Goal: Download file/media

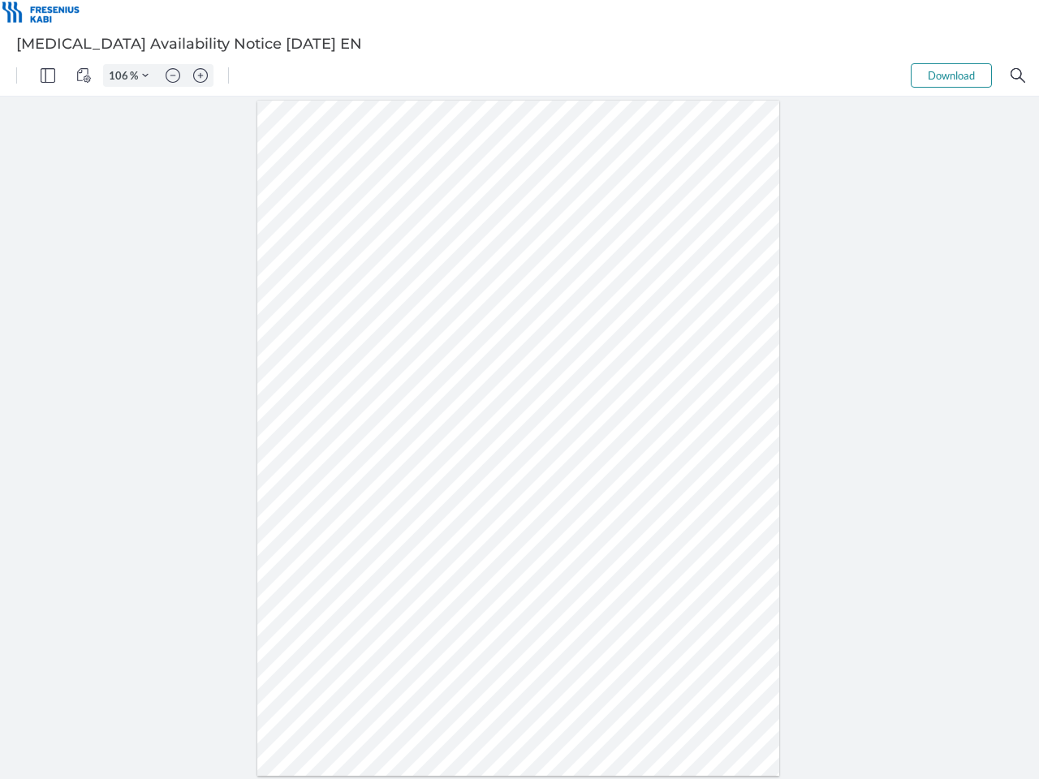
click at [48, 75] on img "Panel" at bounding box center [48, 75] width 15 height 15
click at [84, 75] on img "View Controls" at bounding box center [83, 75] width 15 height 15
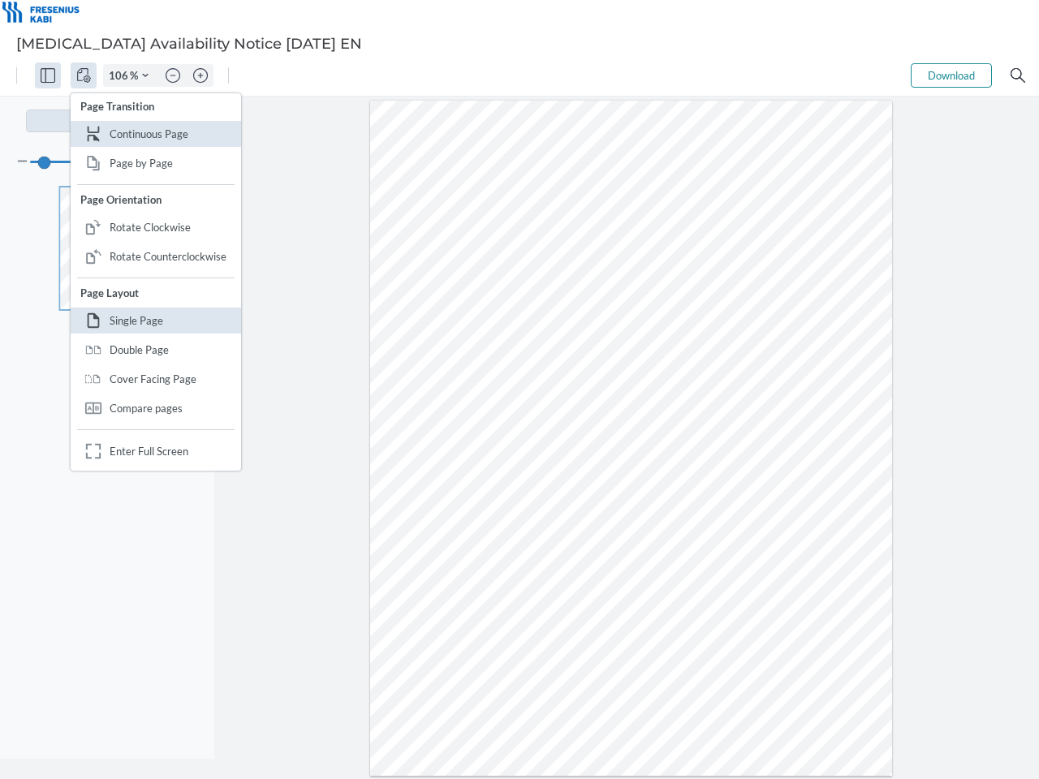
click at [121, 75] on input "106" at bounding box center [117, 75] width 26 height 15
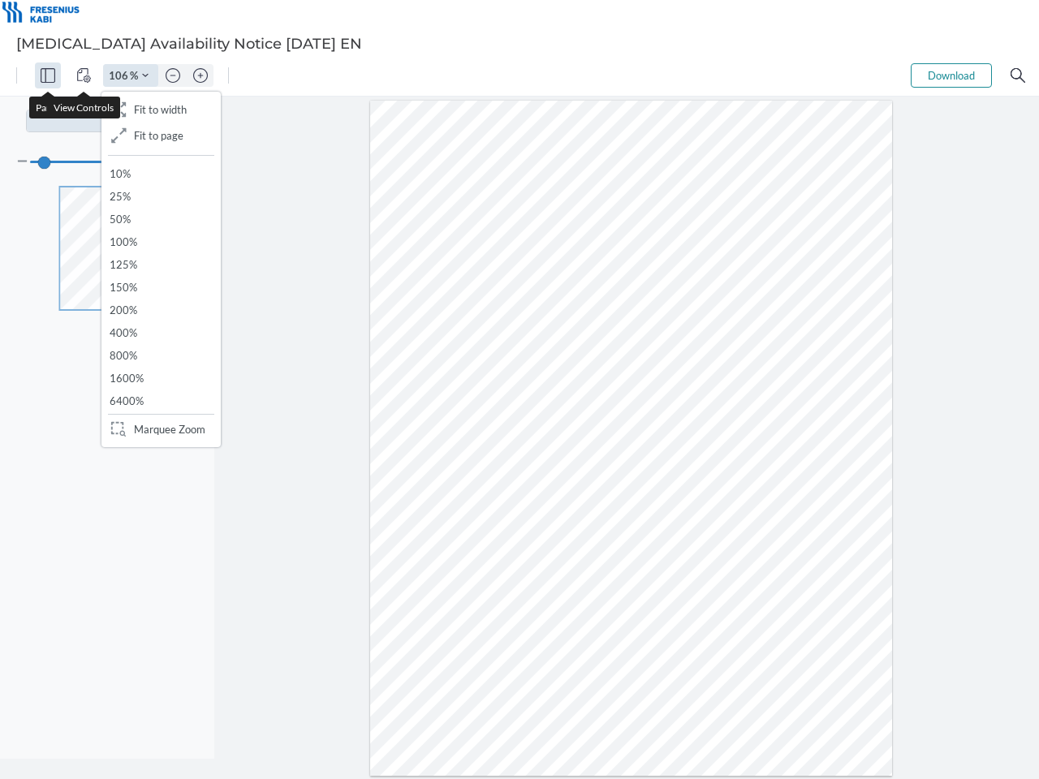
click at [145, 75] on img "Zoom Controls" at bounding box center [145, 75] width 6 height 6
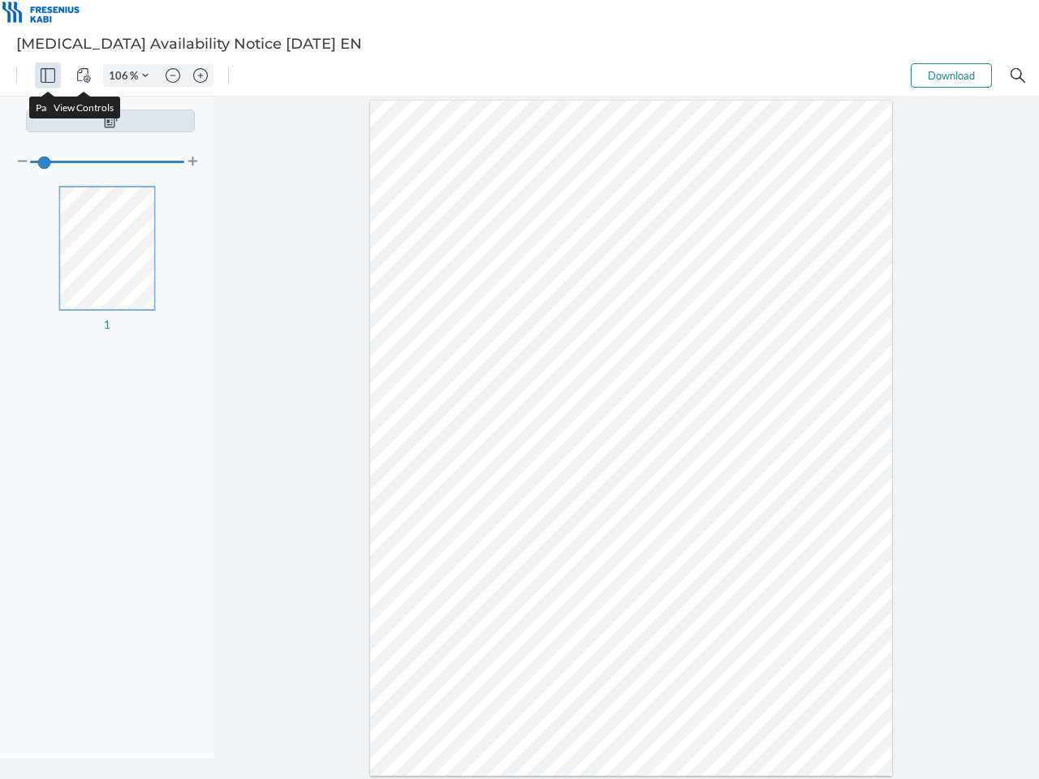
click at [173, 75] on img "Zoom out" at bounding box center [173, 75] width 15 height 15
click at [200, 75] on img "Zoom in" at bounding box center [200, 75] width 15 height 15
type input "106"
click at [951, 75] on button "Download" at bounding box center [950, 75] width 81 height 24
click at [1017, 75] on img "Search" at bounding box center [1017, 75] width 15 height 15
